Goal: Find specific page/section: Find specific page/section

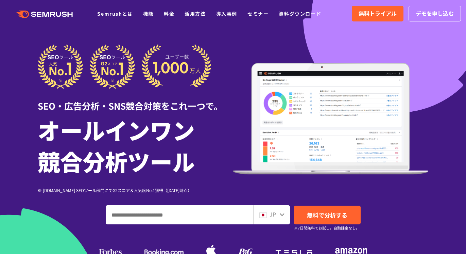
click at [240, 15] on ul "Semrushとは 機能 料金 活用方法 導入事例 セミナー 資料ダウンロード" at bounding box center [214, 13] width 234 height 9
click at [244, 15] on ul "Semrushとは 機能 料金 活用方法 導入事例 セミナー 資料ダウンロード" at bounding box center [214, 13] width 234 height 9
click at [252, 15] on link "セミナー" at bounding box center [258, 13] width 21 height 7
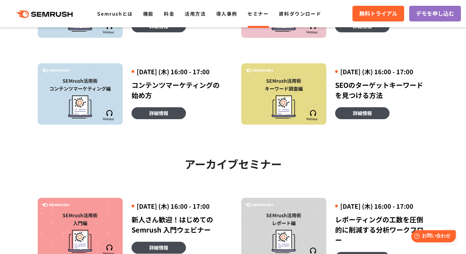
scroll to position [232, 0]
